Goal: Task Accomplishment & Management: Manage account settings

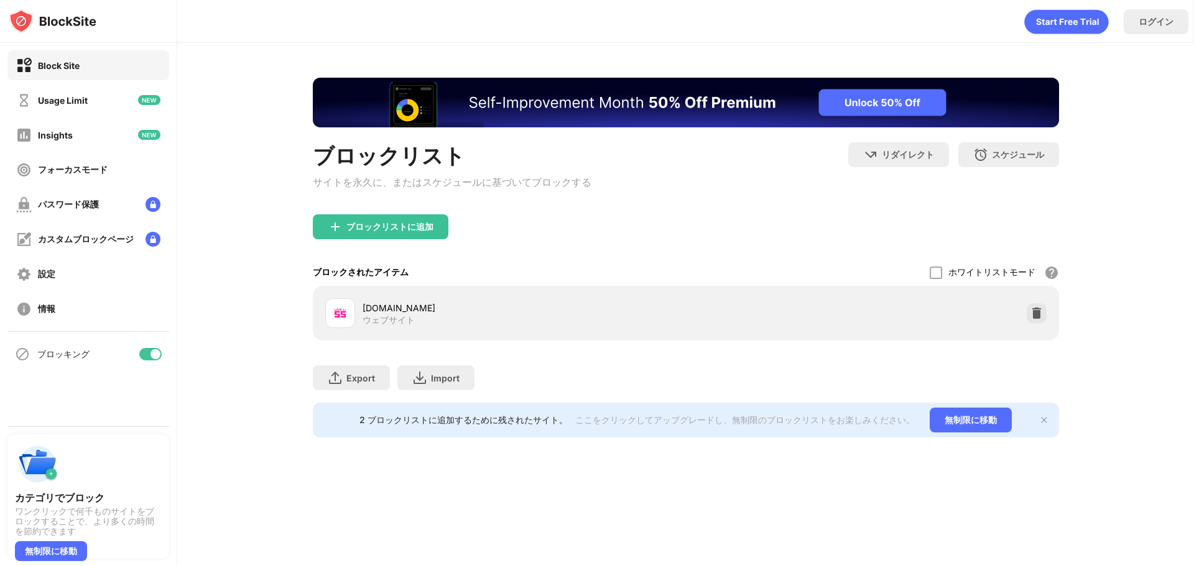
click at [1039, 316] on img at bounding box center [1036, 313] width 12 height 12
